Goal: Check status

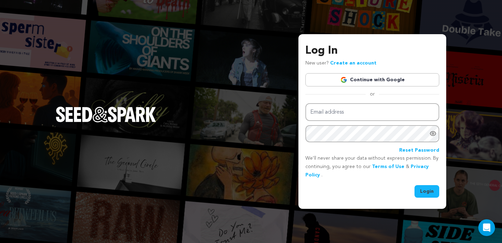
click at [358, 78] on link "Continue with Google" at bounding box center [372, 79] width 134 height 13
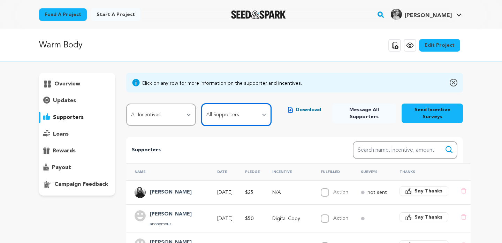
click at [242, 119] on select "All Supporters Survey not sent Survey incomplete Survey complete Incentive not …" at bounding box center [236, 115] width 70 height 22
select select "pledge_incomplete"
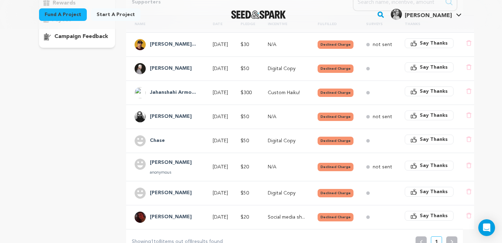
scroll to position [147, 0]
